Goal: Navigation & Orientation: Find specific page/section

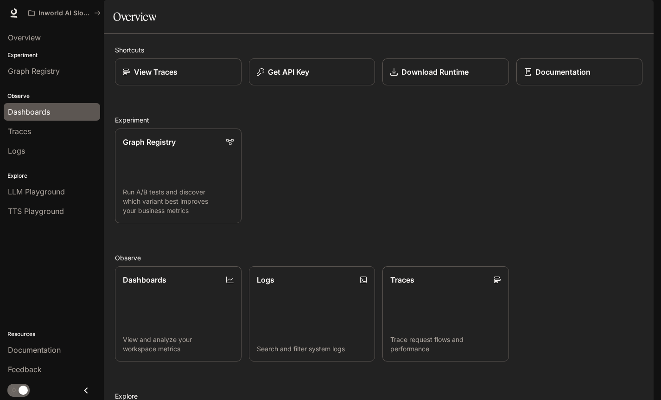
click at [59, 107] on div "Dashboards" at bounding box center [52, 111] width 88 height 11
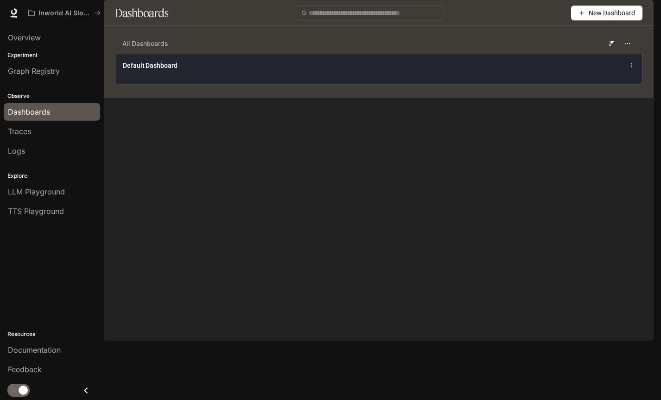
click at [171, 70] on span "Default Dashboard" at bounding box center [150, 65] width 55 height 9
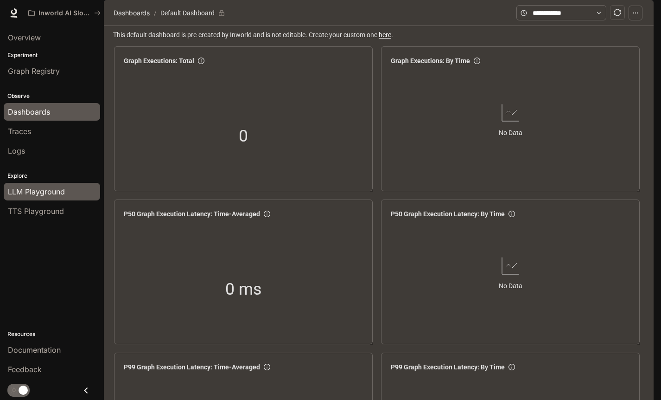
click at [43, 193] on span "LLM Playground" at bounding box center [36, 191] width 57 height 11
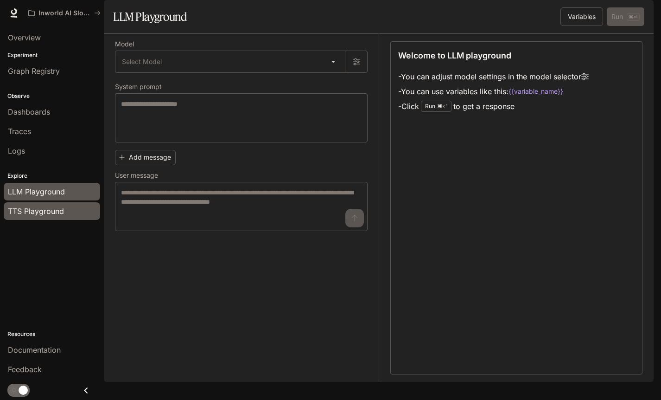
click at [43, 214] on span "TTS Playground" at bounding box center [36, 210] width 56 height 11
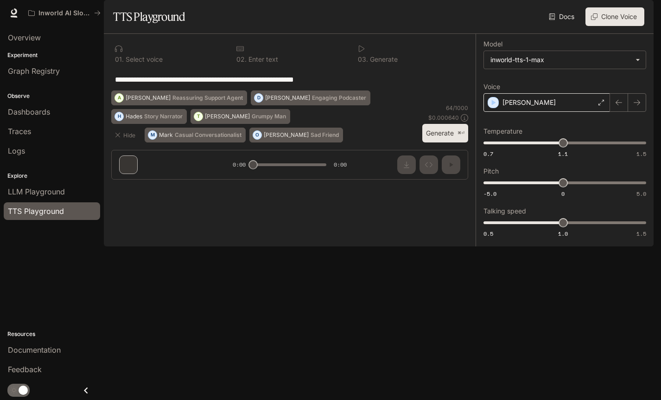
click at [542, 112] on div "[PERSON_NAME]" at bounding box center [547, 102] width 127 height 19
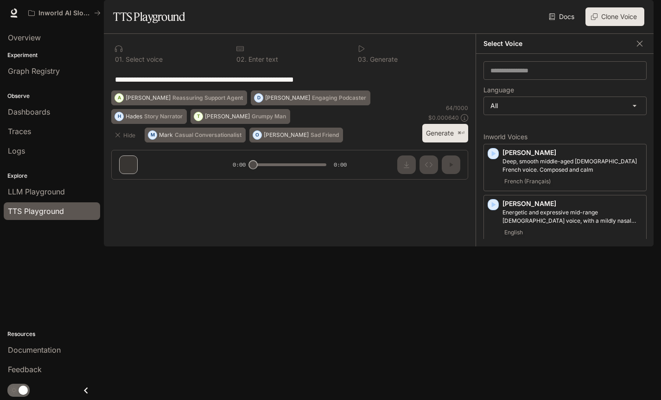
click at [525, 26] on div "Docs Voices Clone Voice" at bounding box center [417, 16] width 456 height 19
click at [31, 353] on span "Documentation" at bounding box center [34, 349] width 53 height 11
